Goal: Check status: Check status

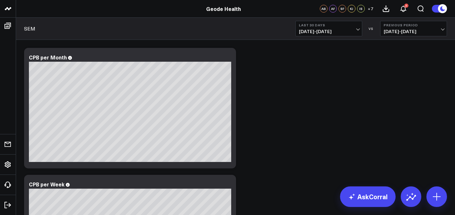
click at [344, 30] on span "[DATE] - [DATE]" at bounding box center [329, 31] width 60 height 5
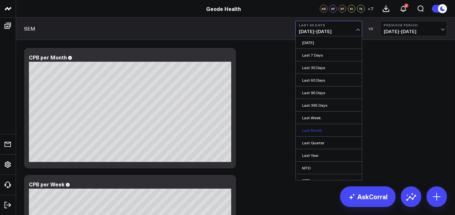
click at [333, 129] on link "Last Month" at bounding box center [328, 130] width 66 height 12
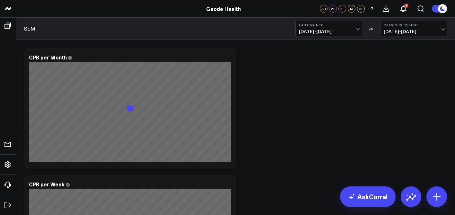
click at [332, 29] on span "[DATE] - [DATE]" at bounding box center [329, 31] width 60 height 5
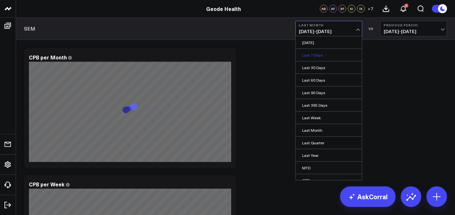
click at [333, 54] on link "Last 7 Days" at bounding box center [328, 55] width 66 height 12
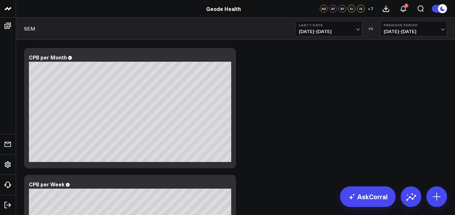
click at [341, 32] on span "[DATE] - [DATE]" at bounding box center [329, 31] width 60 height 5
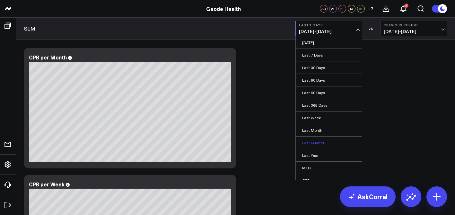
scroll to position [31, 0]
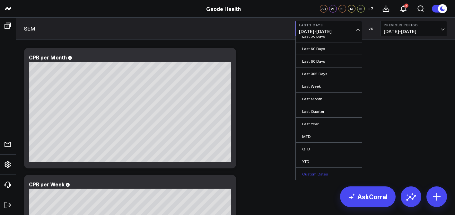
click at [320, 176] on link "Custom Dates" at bounding box center [328, 173] width 66 height 12
select select "8"
select select "2025"
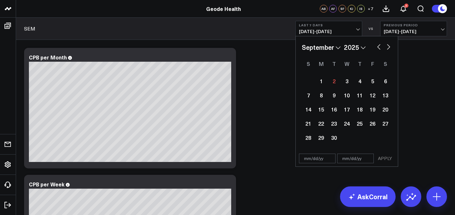
click at [380, 49] on button "button" at bounding box center [378, 46] width 6 height 8
select select "7"
select select "2025"
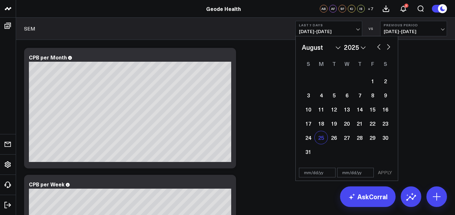
click at [319, 136] on div "25" at bounding box center [320, 137] width 13 height 13
type input "[DATE]"
select select "7"
select select "2025"
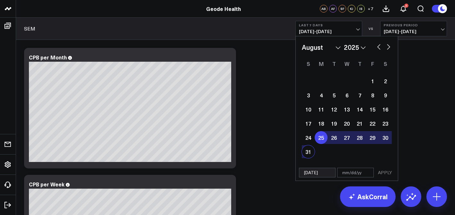
click at [308, 152] on div "31" at bounding box center [308, 151] width 13 height 13
type input "[DATE]"
select select "7"
select select "2025"
click at [390, 174] on button "APPLY" at bounding box center [384, 172] width 19 height 10
